Goal: Task Accomplishment & Management: Manage account settings

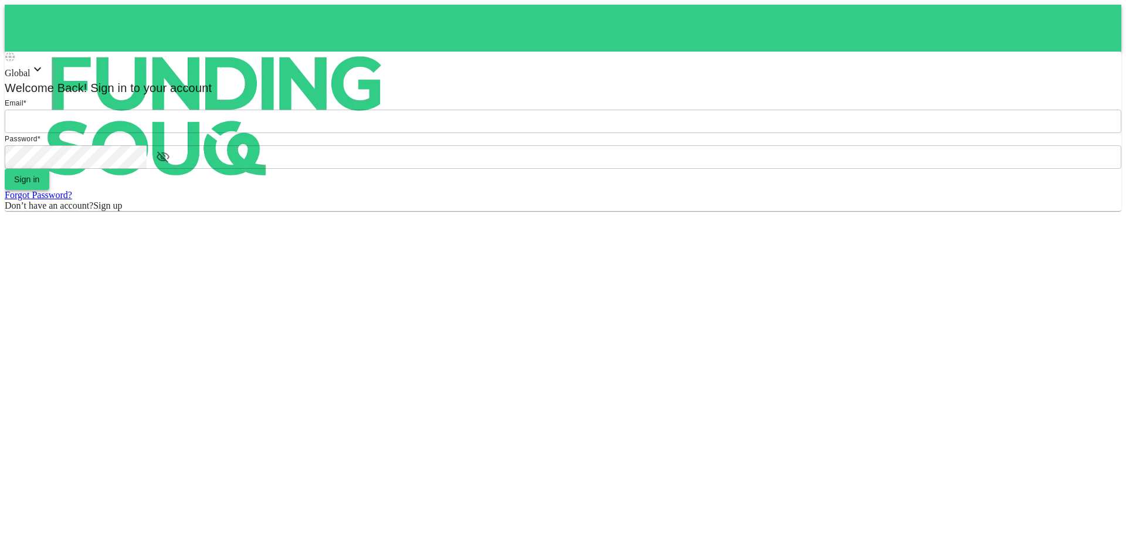
type input "Aasik.mmm@gmail.com"
click at [49, 190] on button "Sign in" at bounding box center [27, 179] width 45 height 21
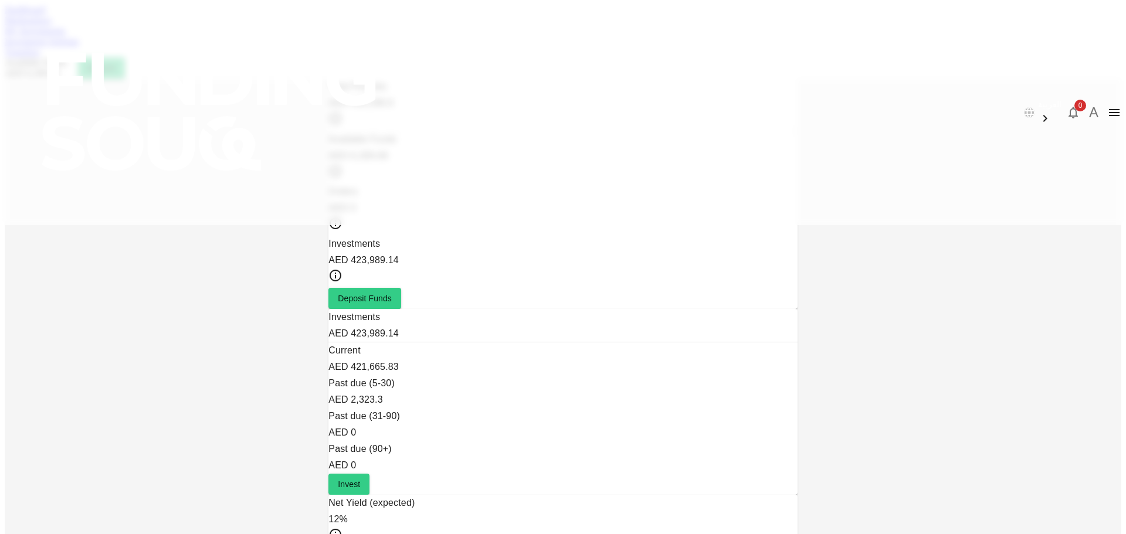
click at [52, 25] on link "Marketplace" at bounding box center [28, 20] width 47 height 10
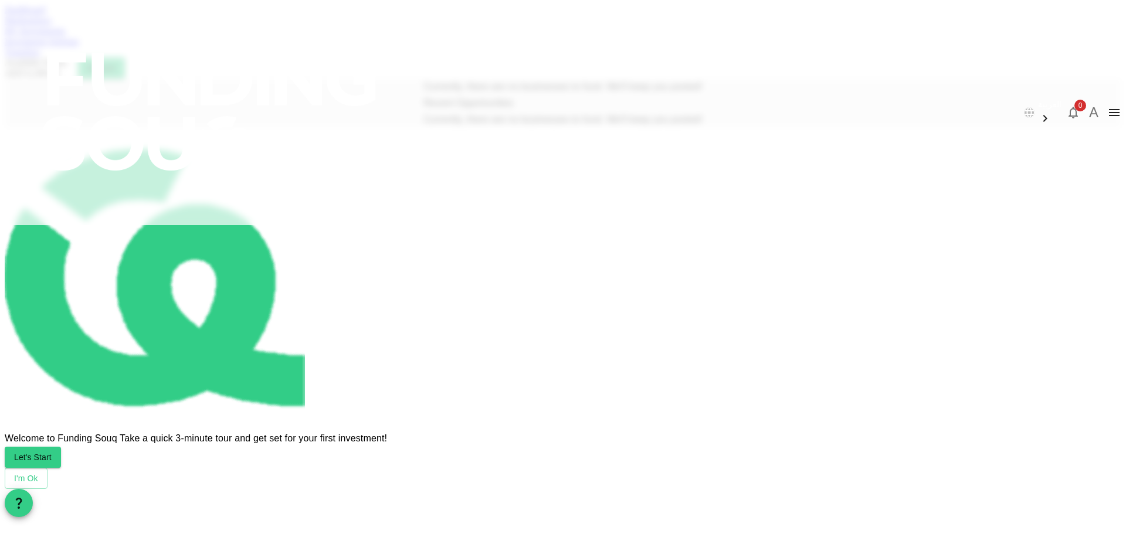
click at [45, 15] on link "Dashboard" at bounding box center [25, 10] width 40 height 10
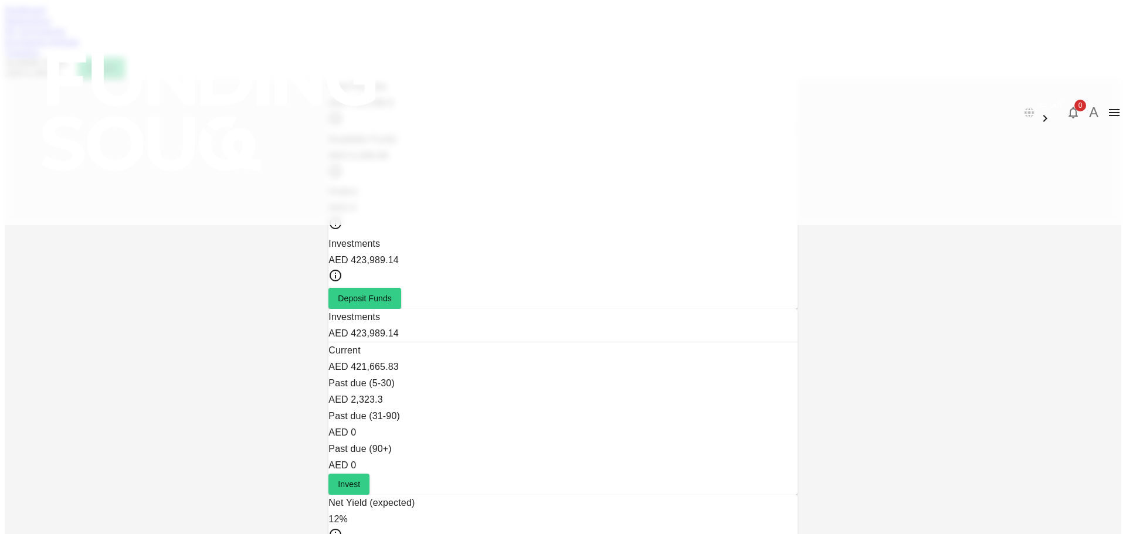
click at [52, 25] on link "Marketplace" at bounding box center [28, 20] width 47 height 10
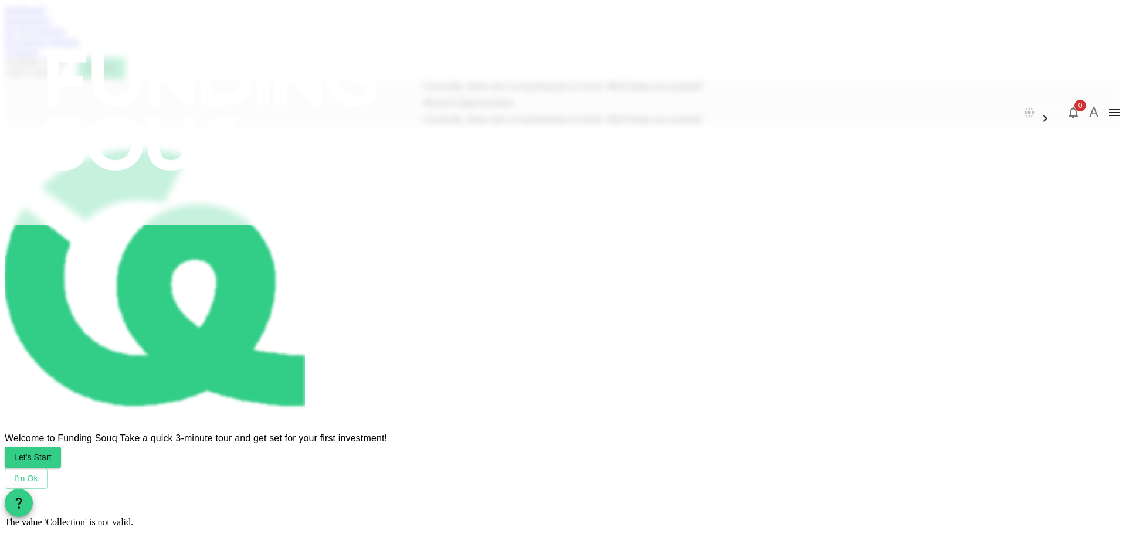
click at [45, 15] on link "Dashboard" at bounding box center [25, 10] width 40 height 10
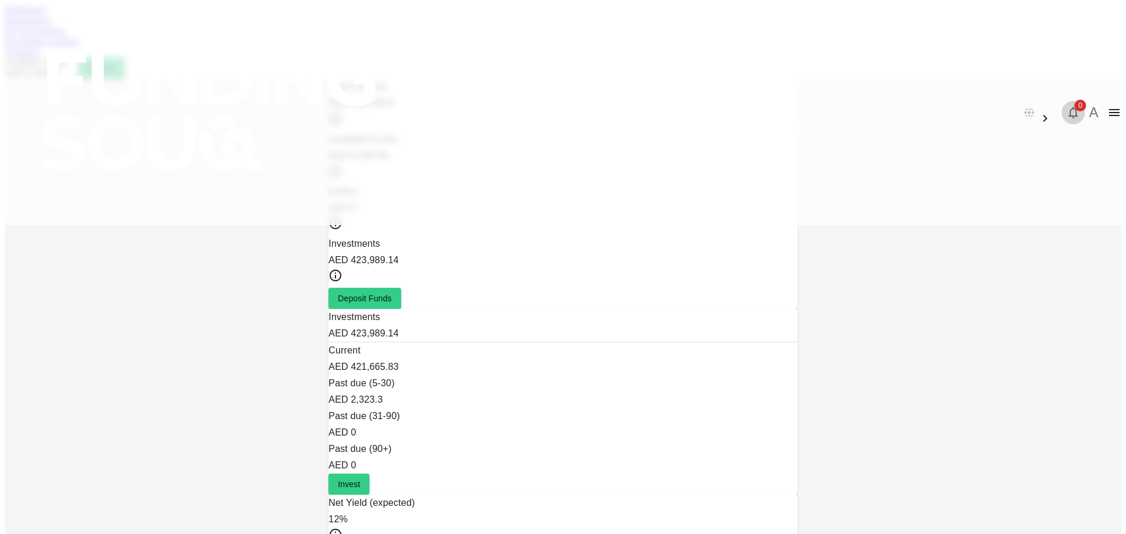
click at [1066, 106] on icon "button" at bounding box center [1073, 113] width 14 height 14
